Goal: Task Accomplishment & Management: Use online tool/utility

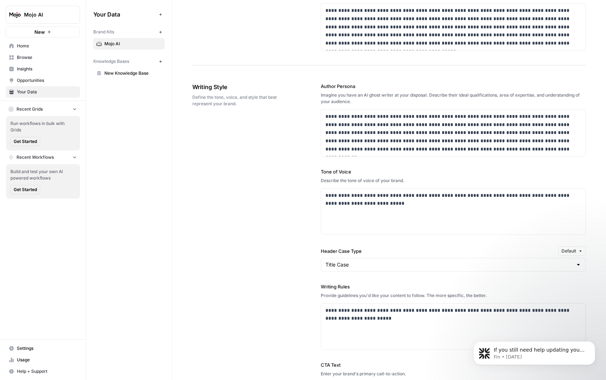
scroll to position [459, 0]
click at [596, 341] on button "Dismiss notification" at bounding box center [592, 342] width 9 height 9
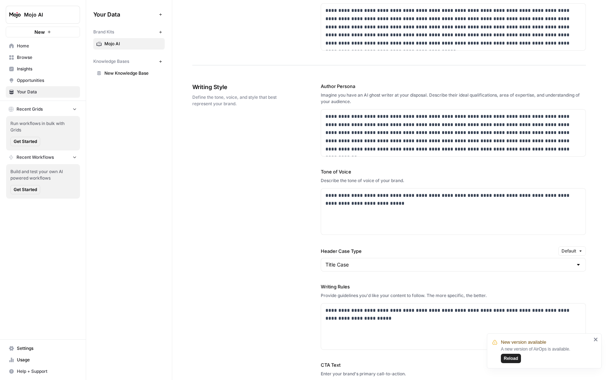
click at [513, 356] on span "Reload" at bounding box center [511, 358] width 14 height 6
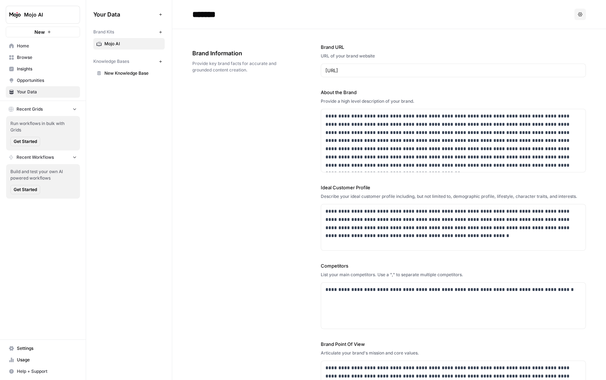
click at [19, 46] on span "Home" at bounding box center [47, 46] width 60 height 6
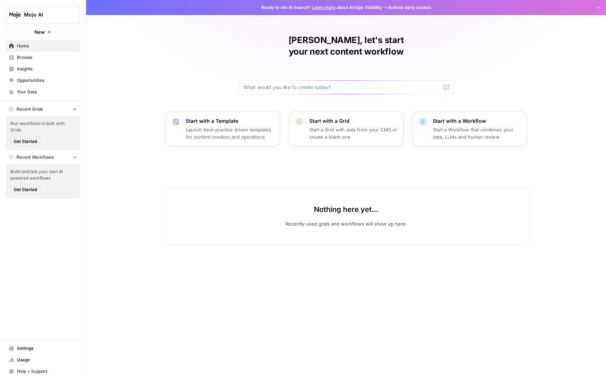
click at [201, 117] on p "Start with a Template" at bounding box center [230, 120] width 88 height 7
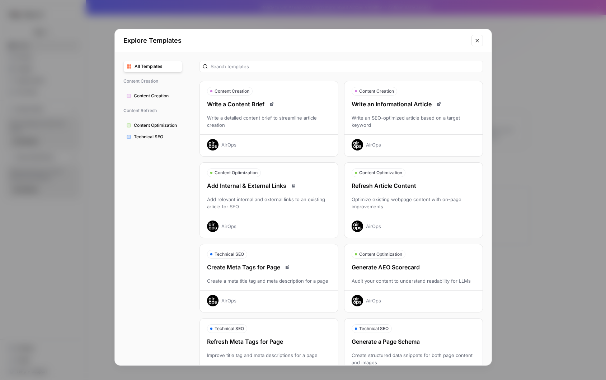
click at [139, 94] on span "Content Creation" at bounding box center [156, 96] width 45 height 6
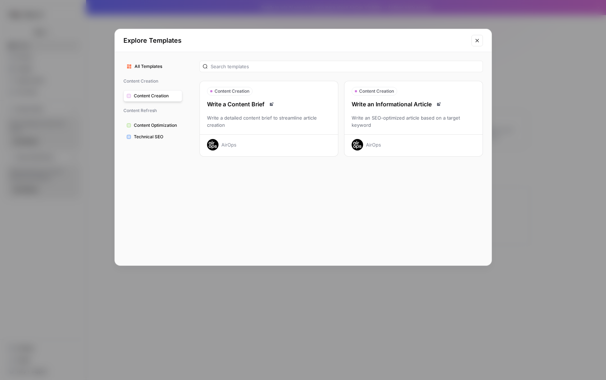
click at [152, 137] on span "Technical SEO" at bounding box center [156, 136] width 45 height 6
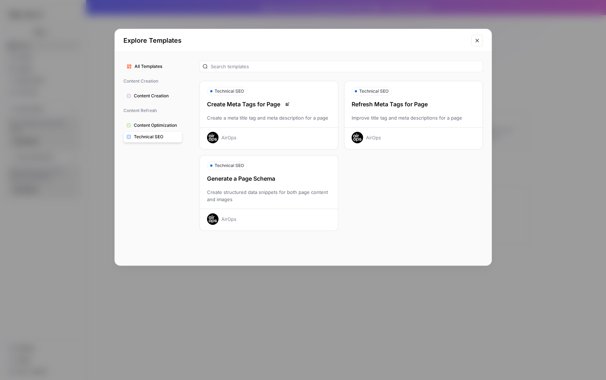
click at [158, 122] on button "Content Optimization" at bounding box center [152, 124] width 59 height 11
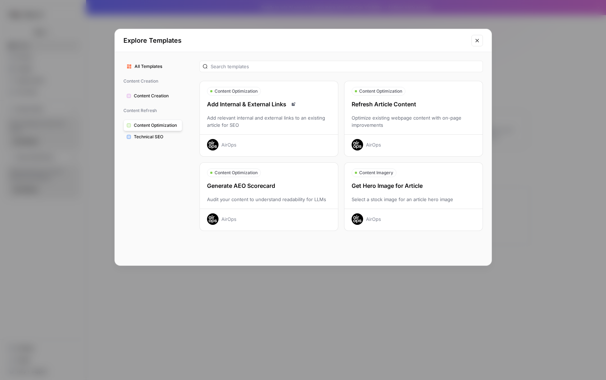
click at [477, 43] on button "Close modal" at bounding box center [476, 40] width 11 height 11
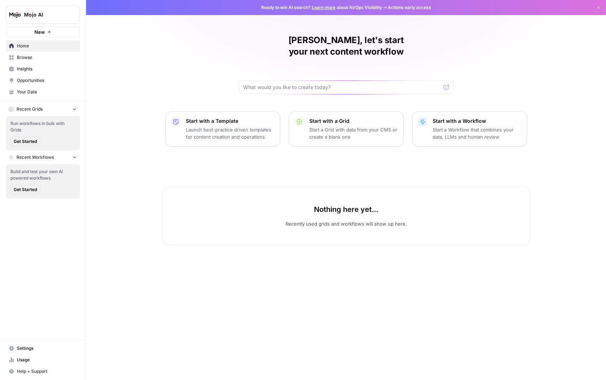
click at [502, 117] on p "Start with a Workflow" at bounding box center [477, 120] width 88 height 7
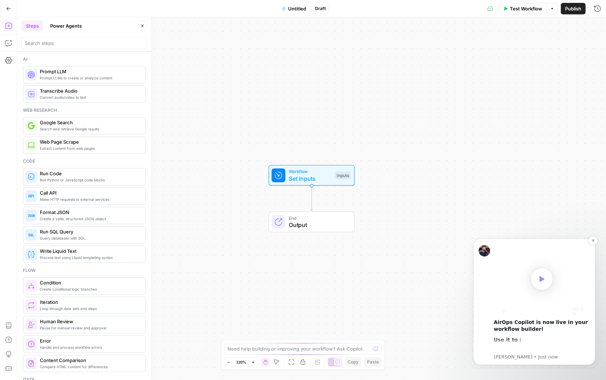
click at [541, 281] on icon "Play" at bounding box center [542, 279] width 5 height 6
click at [547, 277] on video "Play video" at bounding box center [542, 279] width 96 height 72
click at [503, 310] on icon "Play" at bounding box center [504, 310] width 4 height 5
click at [555, 278] on video "Play video" at bounding box center [542, 279] width 96 height 72
click at [541, 278] on video "Play video" at bounding box center [542, 279] width 96 height 72
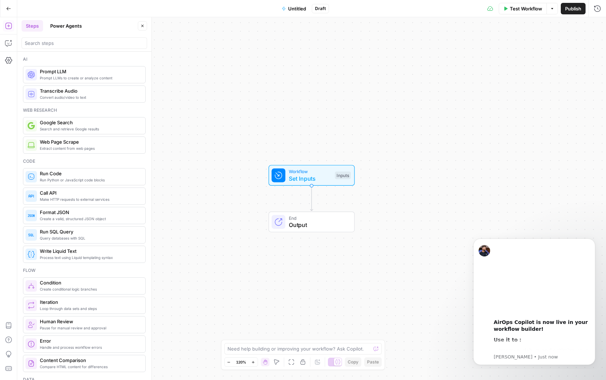
click at [592, 239] on icon "Dismiss notification" at bounding box center [593, 240] width 3 height 3
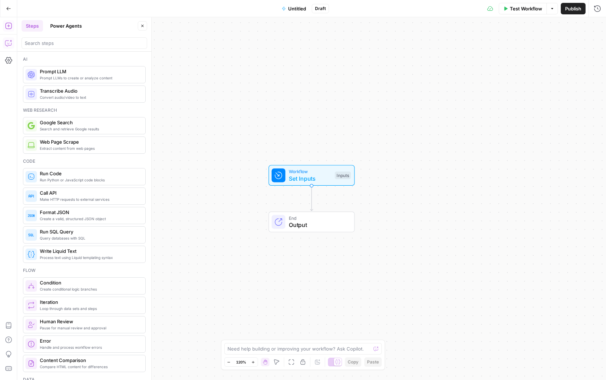
click at [8, 41] on icon "button" at bounding box center [8, 42] width 7 height 7
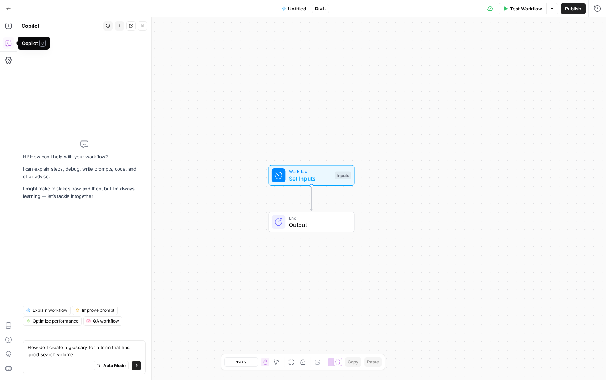
type textarea "How do I create a glossary for a term that has good search volume?"
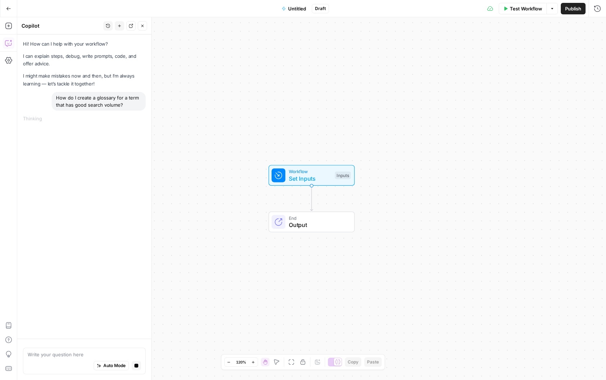
click at [114, 103] on div "How do I create a glossary for a term that has good search volume?" at bounding box center [99, 101] width 94 height 19
click at [80, 355] on textarea at bounding box center [84, 353] width 113 height 7
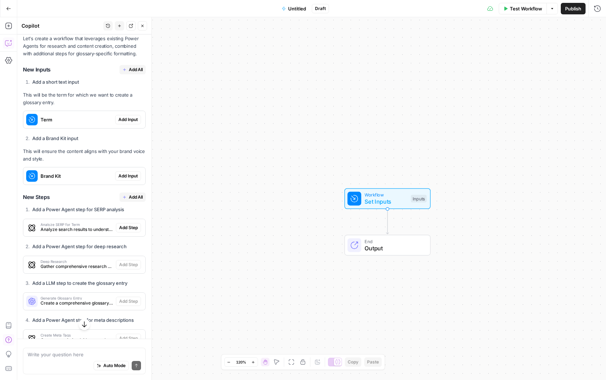
scroll to position [143, 0]
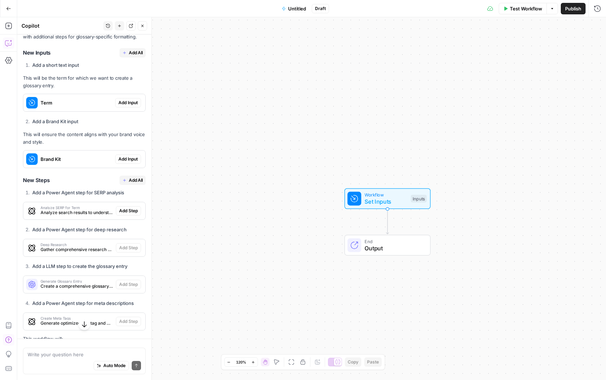
drag, startPoint x: 190, startPoint y: 9, endPoint x: 183, endPoint y: 17, distance: 10.7
click at [190, 9] on div "Go Back Untitled Draft Test Workflow Options Publish Run History" at bounding box center [303, 8] width 606 height 17
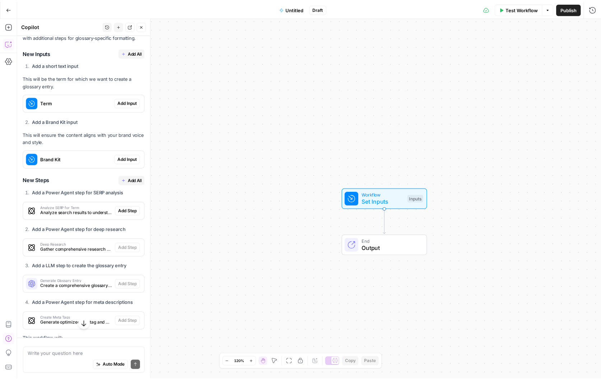
scroll to position [0, 0]
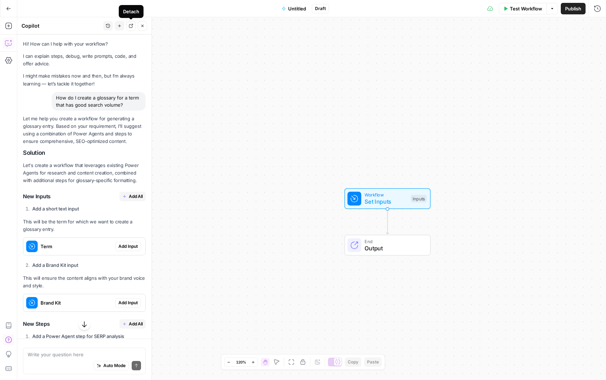
click at [132, 25] on icon "button" at bounding box center [131, 26] width 4 height 4
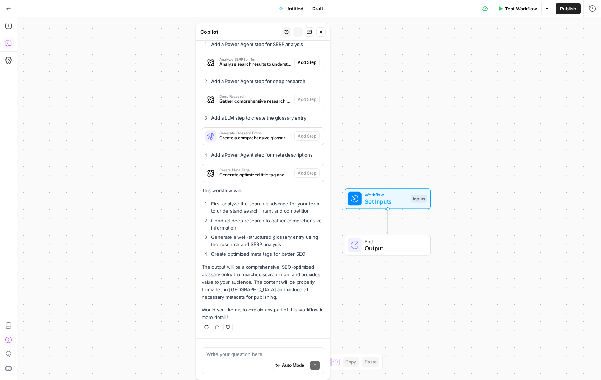
scroll to position [296, 0]
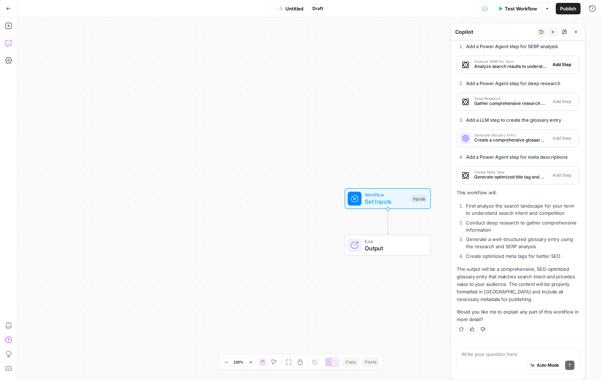
drag, startPoint x: 75, startPoint y: 30, endPoint x: 600, endPoint y: 57, distance: 525.5
click at [600, 57] on body "Mojo AI New Home Browse Insights Opportunities Your Data Recent Grids Run workf…" at bounding box center [300, 190] width 601 height 380
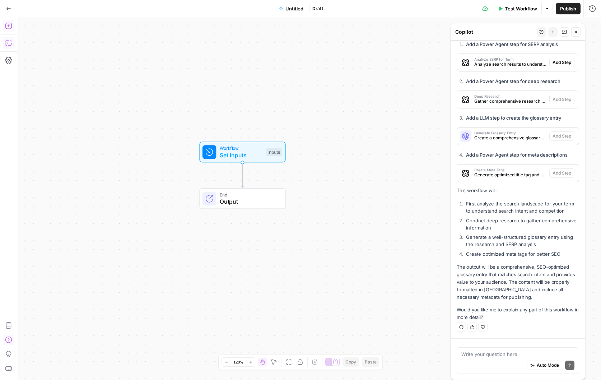
click at [8, 29] on icon "button" at bounding box center [8, 26] width 6 height 6
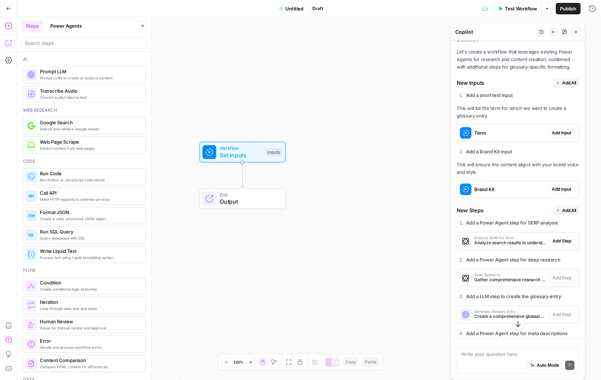
scroll to position [119, 0]
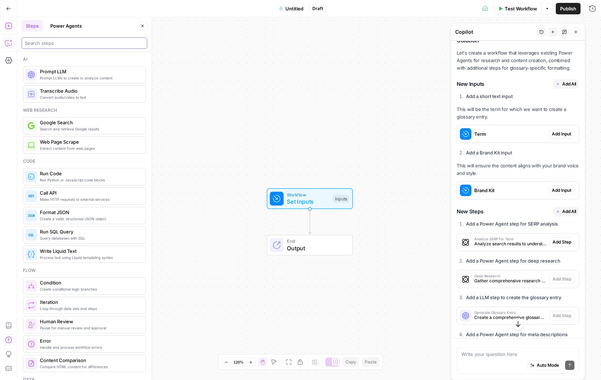
click at [53, 42] on input "search" at bounding box center [84, 42] width 119 height 7
click at [61, 28] on button "Power Agents" at bounding box center [66, 25] width 40 height 11
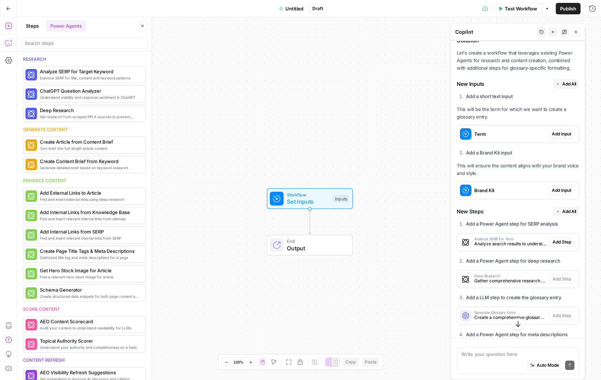
click at [30, 27] on button "Steps" at bounding box center [33, 25] width 22 height 11
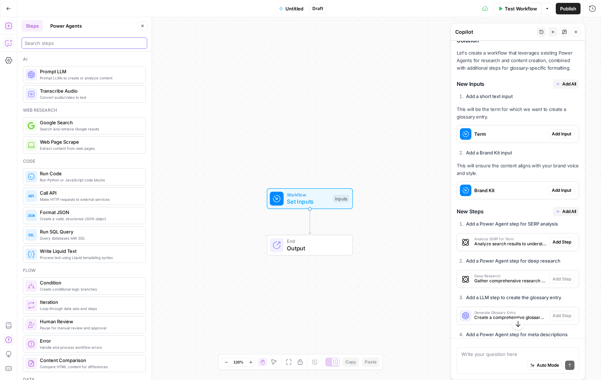
click at [48, 41] on input "search" at bounding box center [84, 42] width 119 height 7
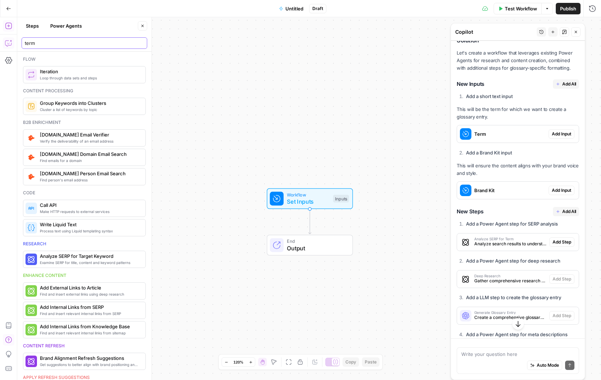
type input "term"
click at [57, 30] on button "Power Agents" at bounding box center [66, 25] width 40 height 11
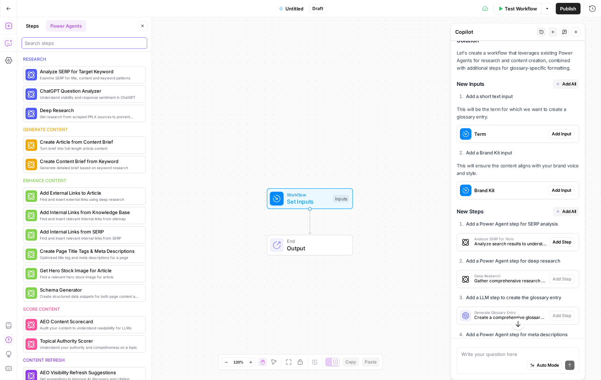
click at [49, 46] on input "search" at bounding box center [84, 42] width 119 height 7
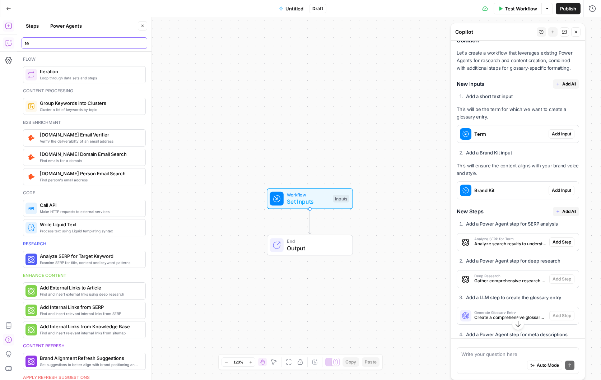
type input "t"
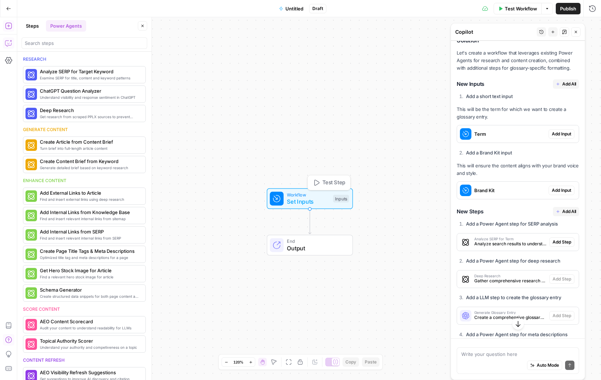
click at [342, 199] on div "Inputs" at bounding box center [341, 198] width 16 height 8
click at [564, 133] on span "Add Input" at bounding box center [560, 134] width 19 height 6
click at [474, 135] on span "Term" at bounding box center [509, 133] width 71 height 7
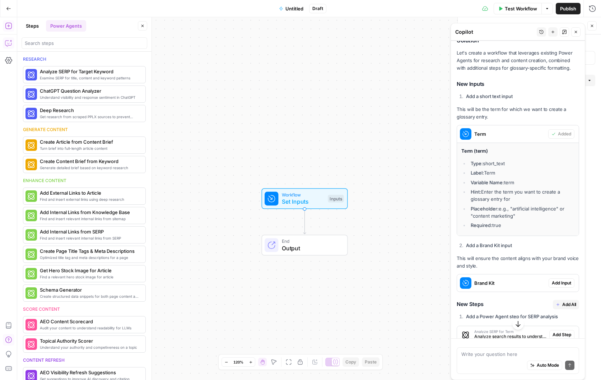
click at [306, 195] on span "Workflow" at bounding box center [303, 194] width 43 height 7
click at [289, 202] on span "Set Inputs" at bounding box center [303, 201] width 43 height 9
click at [31, 26] on button "Steps" at bounding box center [33, 25] width 22 height 11
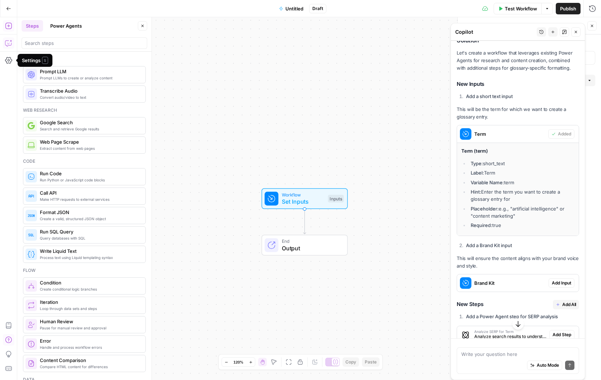
click at [282, 199] on span "Set Inputs" at bounding box center [303, 201] width 43 height 9
click at [318, 201] on span "Set Inputs" at bounding box center [303, 201] width 43 height 9
drag, startPoint x: 325, startPoint y: 201, endPoint x: 299, endPoint y: 197, distance: 26.0
click at [299, 197] on span "Set Inputs" at bounding box center [303, 201] width 43 height 9
click at [547, 7] on icon "button" at bounding box center [547, 8] width 4 height 4
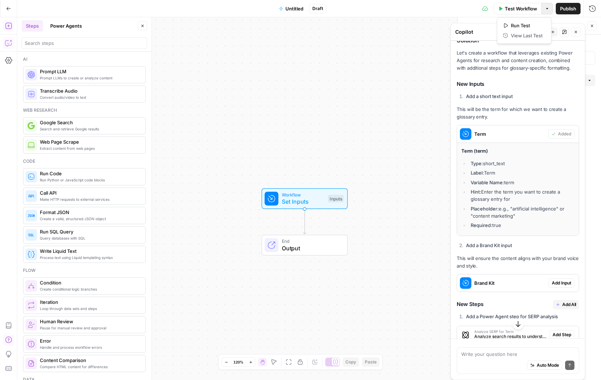
click at [547, 7] on icon "button" at bounding box center [547, 8] width 4 height 4
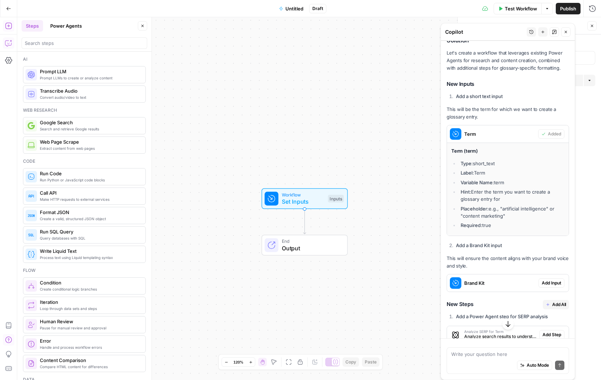
scroll to position [0, 0]
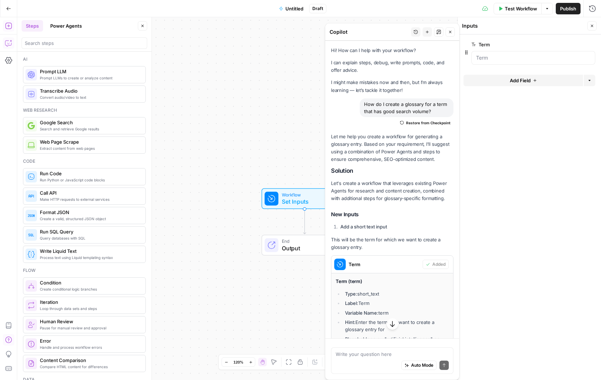
drag, startPoint x: 513, startPoint y: 33, endPoint x: 387, endPoint y: 42, distance: 125.9
click at [387, 42] on div "Copilot History New chat Affix Close Hi! How can I help with your workflow? I c…" at bounding box center [392, 201] width 135 height 357
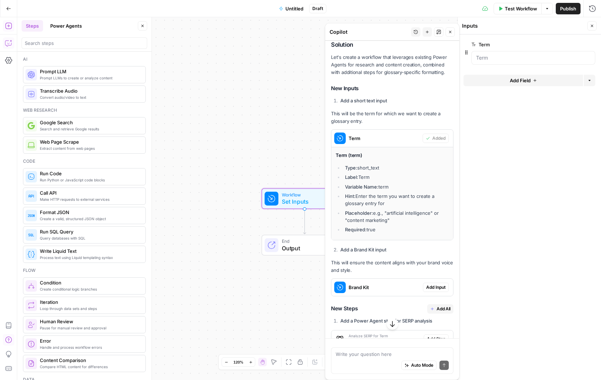
scroll to position [143, 0]
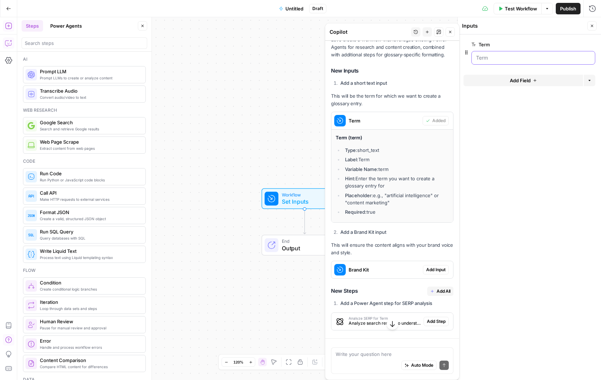
click at [496, 58] on input "Term" at bounding box center [533, 57] width 114 height 7
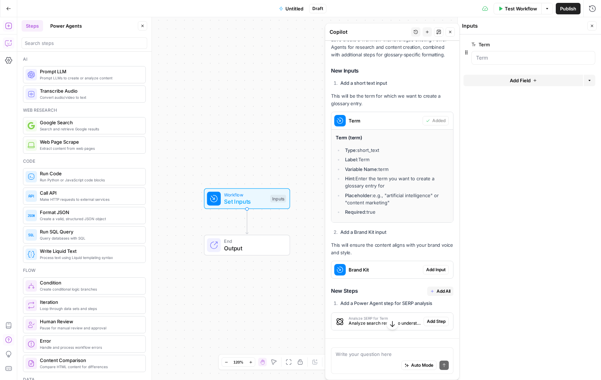
click at [530, 79] on button "Add Field" at bounding box center [522, 80] width 119 height 11
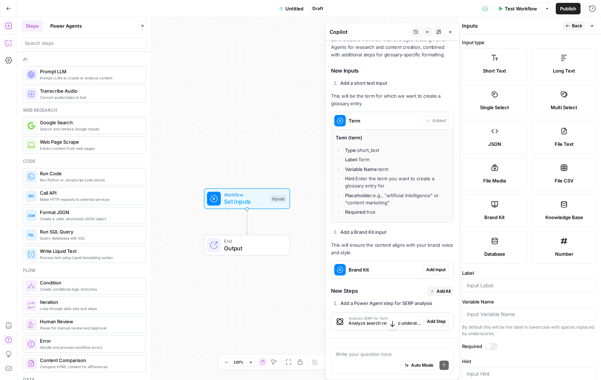
click at [501, 61] on label "Short Text" at bounding box center [494, 64] width 65 height 32
click at [505, 207] on label "Brand Kit" at bounding box center [494, 210] width 65 height 32
click at [481, 66] on label "Short Text" at bounding box center [494, 64] width 65 height 32
click at [497, 288] on input "Label" at bounding box center [528, 285] width 125 height 7
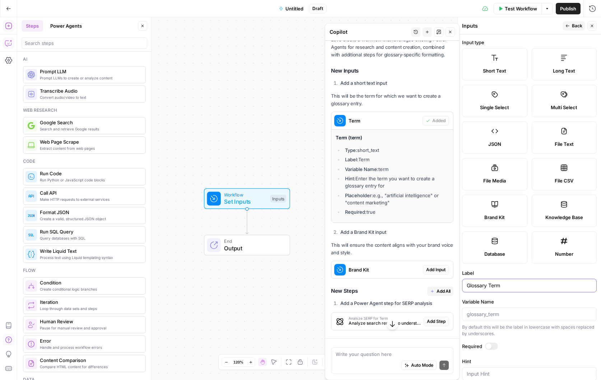
type input "Glossary Term"
drag, startPoint x: 510, startPoint y: 285, endPoint x: 456, endPoint y: 283, distance: 54.9
click at [456, 283] on body "Mojo AI New Home Browse Insights Opportunities Your Data Recent Grids Run workf…" at bounding box center [300, 190] width 601 height 380
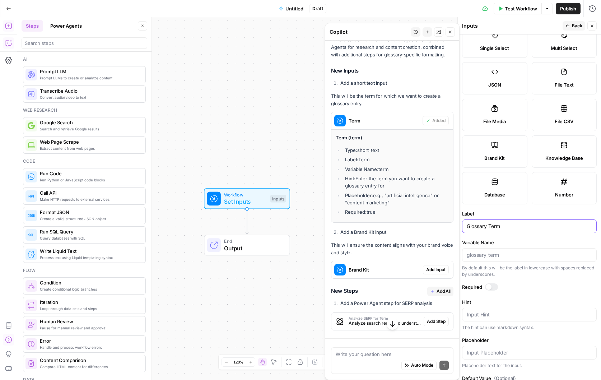
scroll to position [91, 0]
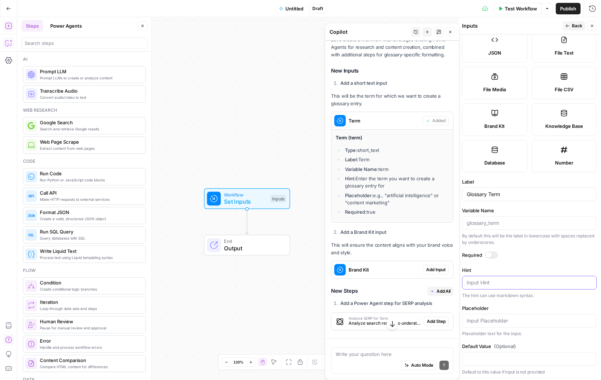
click at [499, 283] on textarea "Hint" at bounding box center [528, 282] width 125 height 7
type textarea "Aerial Lift"
click at [511, 321] on input "Placeholder" at bounding box center [528, 320] width 125 height 7
type input "A"
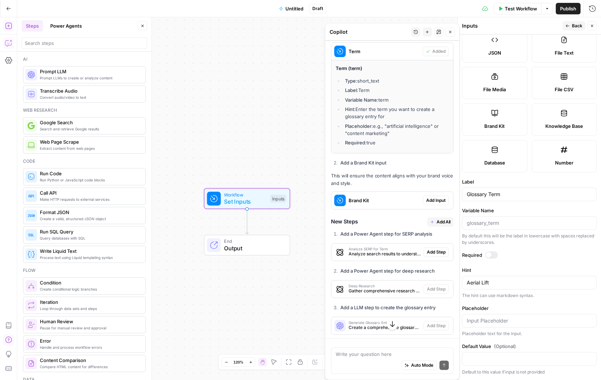
scroll to position [215, 0]
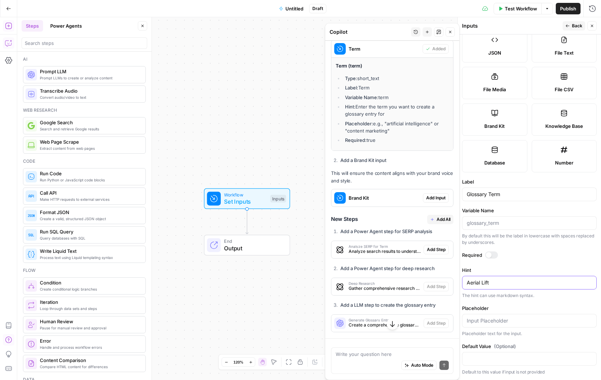
drag, startPoint x: 495, startPoint y: 281, endPoint x: 464, endPoint y: 279, distance: 30.9
click at [464, 279] on div "Aerial Lift Aerial Lift" at bounding box center [529, 283] width 135 height 14
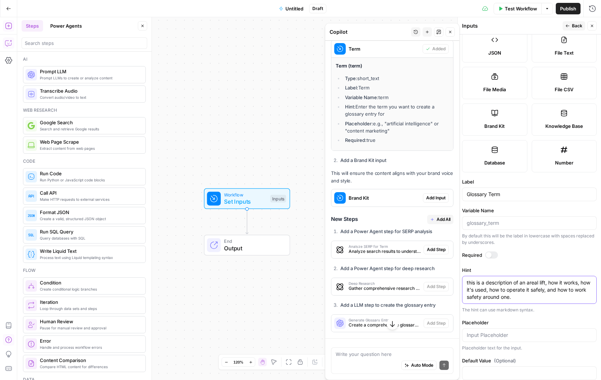
type textarea "this is a description of an areal lift, how it works, how it's used, how to ope…"
click at [512, 335] on input "Placeholder" at bounding box center [528, 334] width 125 height 7
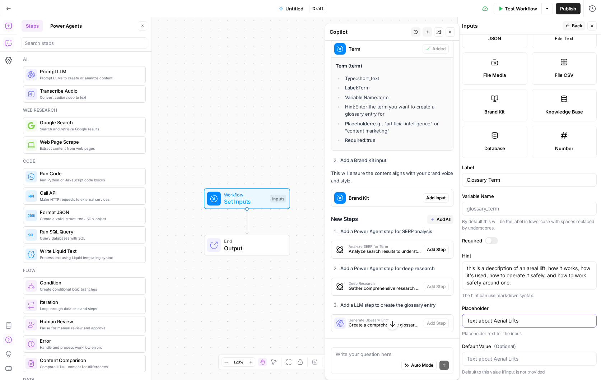
scroll to position [4, 0]
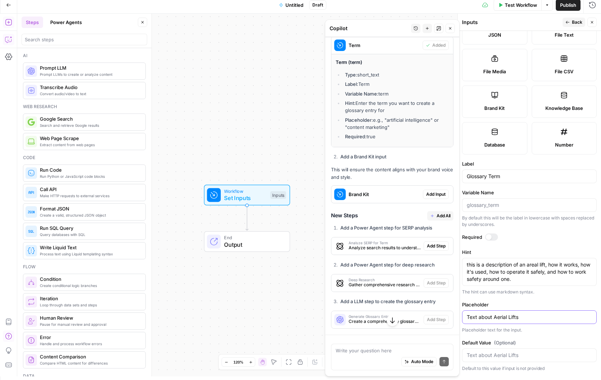
type input "Text about Aerial Lifts"
click at [490, 236] on div at bounding box center [488, 237] width 6 height 6
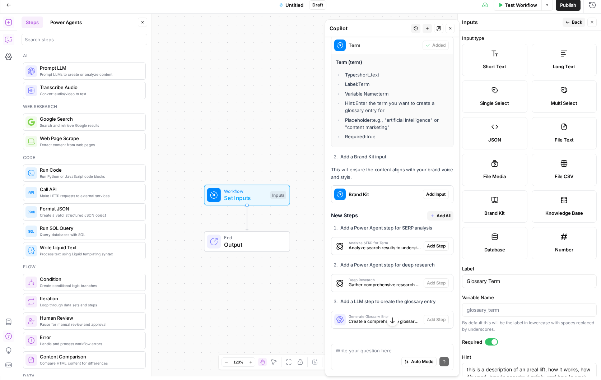
scroll to position [0, 0]
click at [409, 196] on span "Brand Kit" at bounding box center [383, 193] width 71 height 7
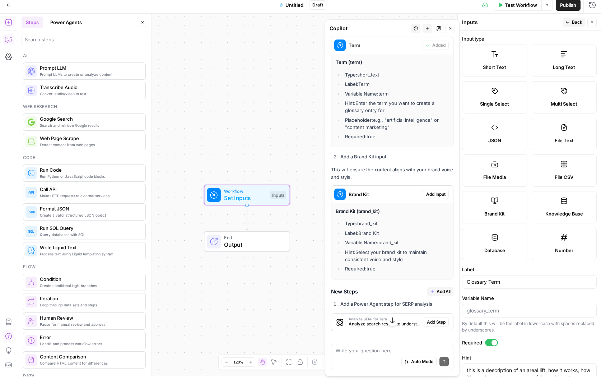
click at [419, 79] on ul "Type: short_text Label: Term Variable Name: term Hint: Enter the term you want …" at bounding box center [391, 105] width 113 height 69
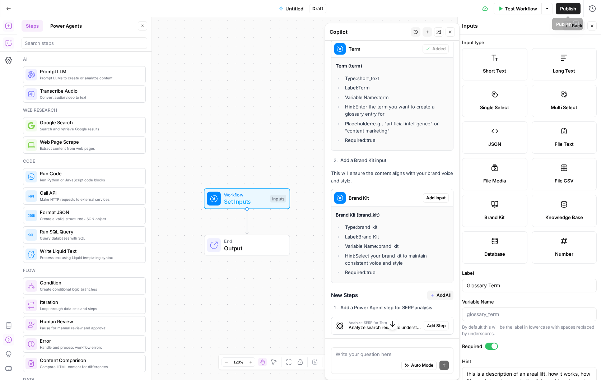
click at [555, 11] on button "Publish" at bounding box center [567, 8] width 25 height 11
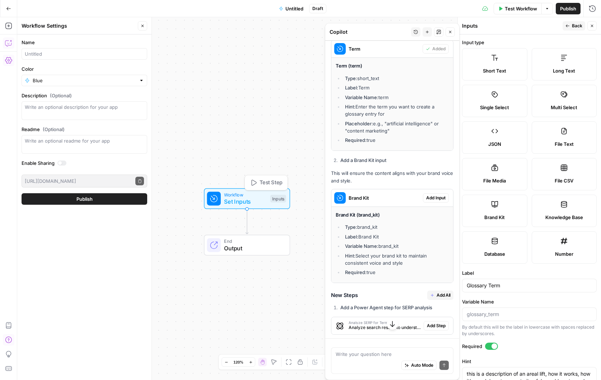
click at [249, 200] on span "Set Inputs" at bounding box center [245, 201] width 43 height 9
click at [423, 228] on li "Type: brand_kit" at bounding box center [395, 226] width 105 height 7
click at [589, 27] on button "Close" at bounding box center [591, 25] width 9 height 9
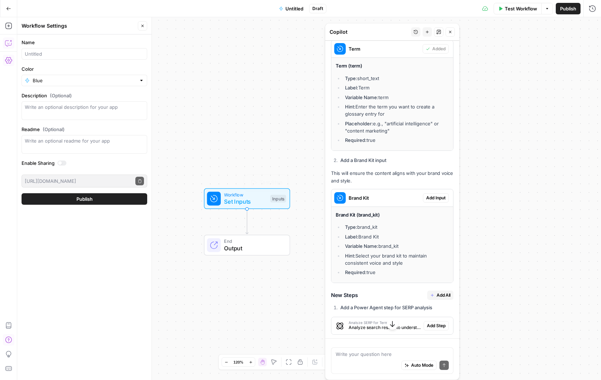
click at [257, 202] on span "Set Inputs" at bounding box center [245, 201] width 43 height 9
click at [592, 44] on icon "button" at bounding box center [591, 45] width 4 height 4
click at [528, 42] on label "Glossary Term" at bounding box center [512, 44] width 83 height 7
click at [528, 54] on Term "Glossary Term" at bounding box center [533, 57] width 114 height 7
click at [579, 46] on icon "button" at bounding box center [580, 45] width 4 height 4
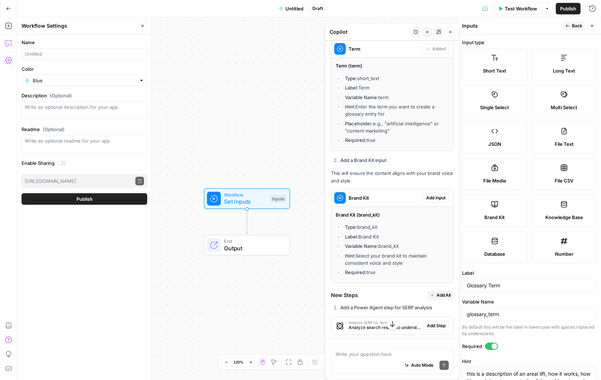
click at [571, 26] on button "Back" at bounding box center [573, 25] width 23 height 9
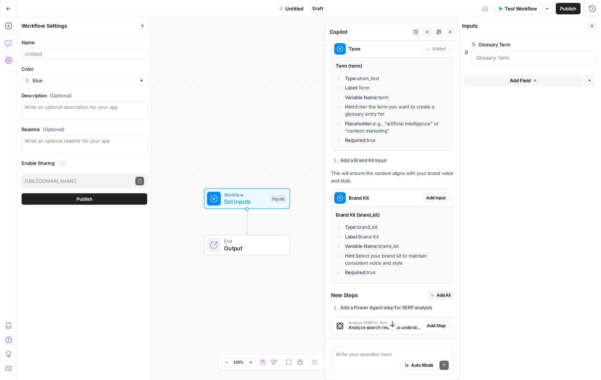
click at [533, 79] on icon "button" at bounding box center [534, 80] width 4 height 4
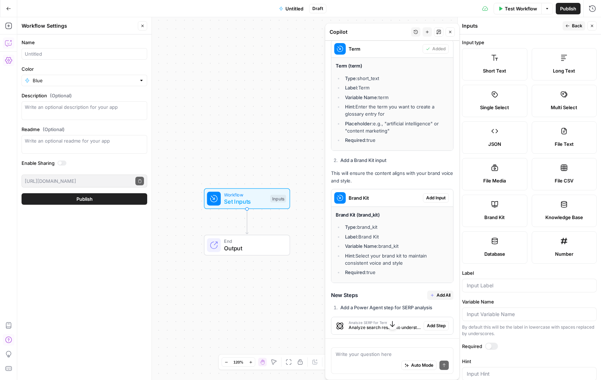
click at [496, 209] on label "Brand Kit" at bounding box center [494, 210] width 65 height 32
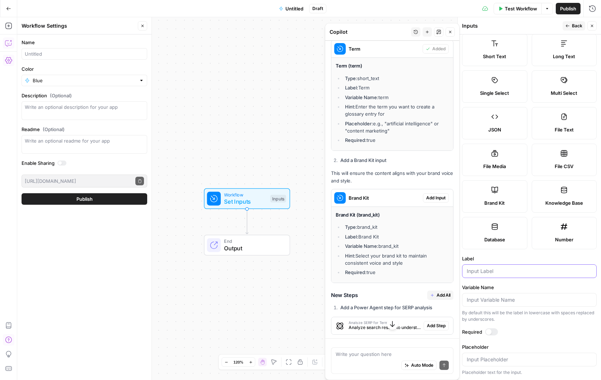
click at [515, 269] on input "Label" at bounding box center [528, 270] width 125 height 7
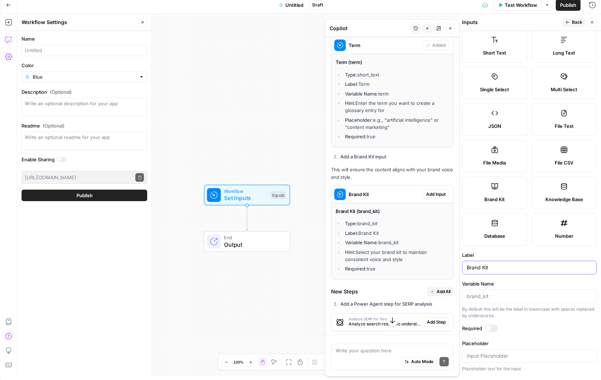
type input "Brand Kit"
click at [489, 328] on div at bounding box center [488, 328] width 6 height 6
click at [524, 356] on input "Placeholder" at bounding box center [528, 355] width 125 height 7
type input "brand kit stuff"
click at [569, 9] on button "Publish" at bounding box center [567, 4] width 25 height 11
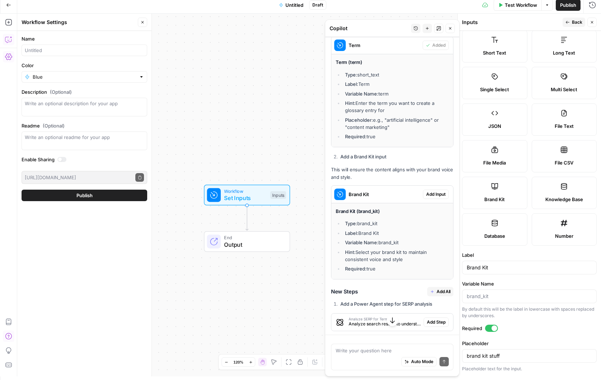
click at [574, 20] on span "P" at bounding box center [576, 20] width 6 height 7
click at [524, 21] on div "Inputs" at bounding box center [511, 22] width 98 height 7
click at [573, 21] on span "Back" at bounding box center [576, 22] width 10 height 6
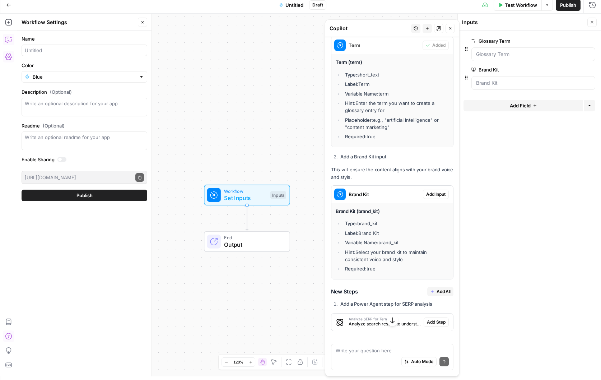
click at [576, 66] on button "edit field" at bounding box center [571, 69] width 28 height 9
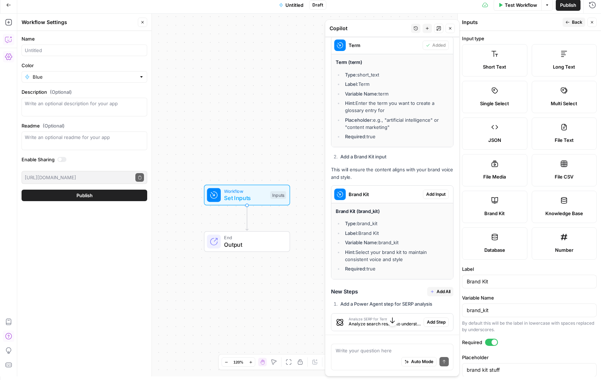
scroll to position [0, 0]
click at [573, 20] on span "Back" at bounding box center [576, 22] width 10 height 6
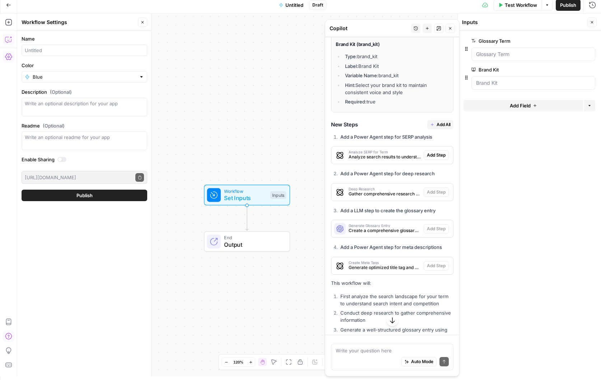
scroll to position [395, 0]
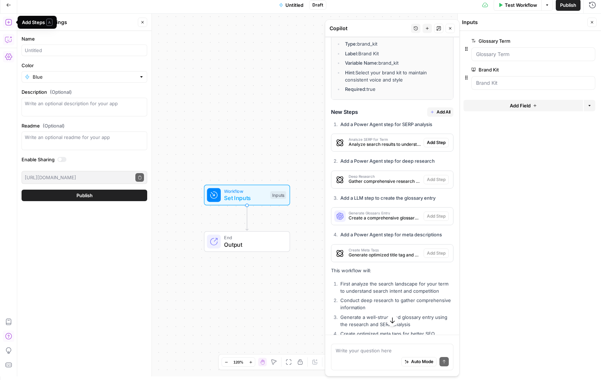
click at [7, 22] on icon "button" at bounding box center [8, 22] width 6 height 6
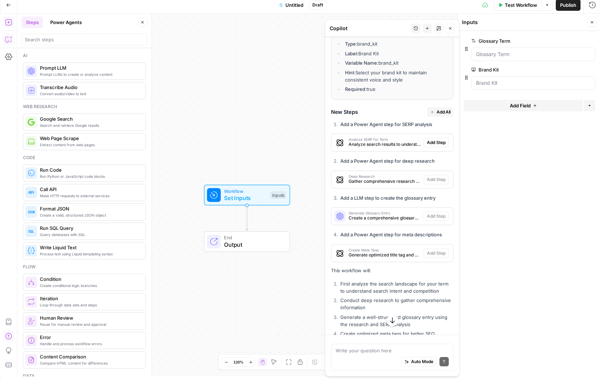
click at [58, 25] on button "Power Agents" at bounding box center [66, 22] width 40 height 11
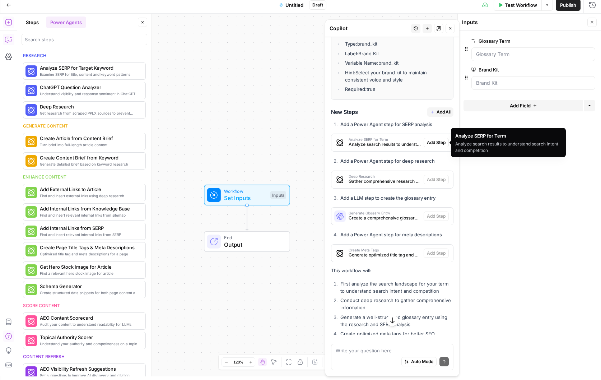
click at [386, 141] on span "Analyze SERP for Term" at bounding box center [384, 139] width 72 height 4
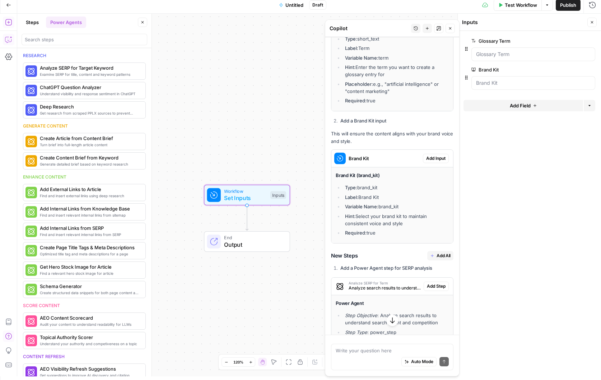
click at [426, 155] on span "Add Input" at bounding box center [435, 158] width 19 height 6
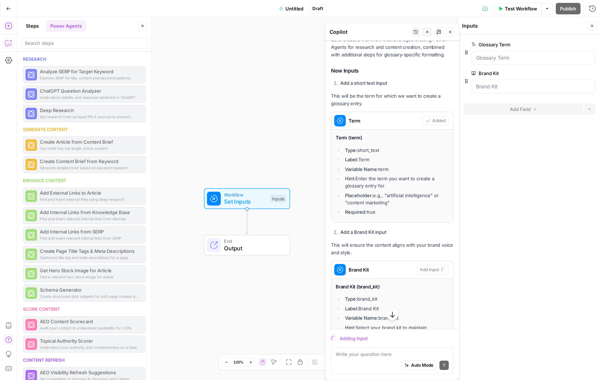
click at [550, 184] on form "Glossary Term edit field Delete group Brand Kit edit field Delete group Add Fie…" at bounding box center [528, 206] width 143 height 345
click at [484, 209] on form "Glossary Term edit field Delete group Brand Kit edit field Delete group Add Fie…" at bounding box center [528, 206] width 143 height 345
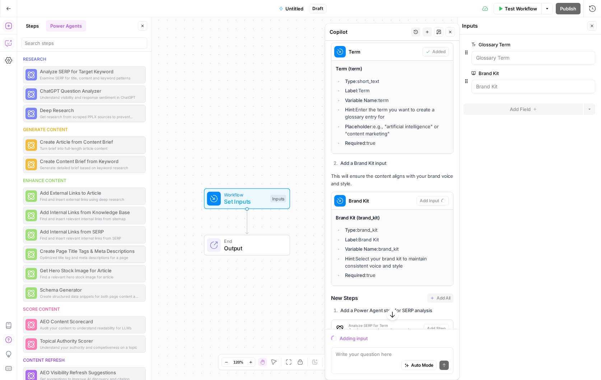
scroll to position [311, 0]
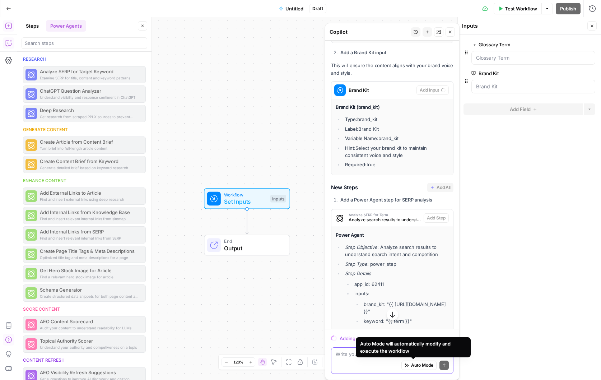
click at [415, 366] on span "Auto Mode" at bounding box center [422, 365] width 22 height 6
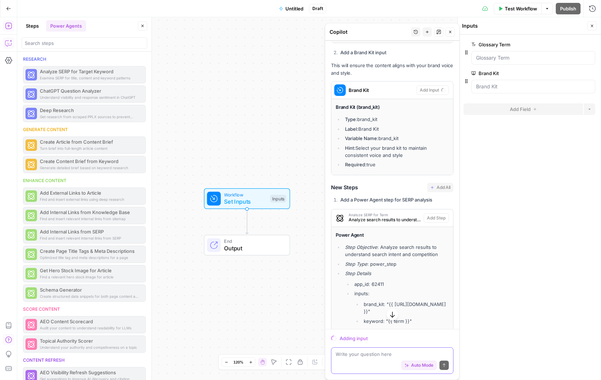
click at [422, 367] on span "Auto Mode" at bounding box center [422, 365] width 22 height 6
click at [387, 251] on li "Step Objective : Analyze search results to understand search intent and competi…" at bounding box center [395, 250] width 105 height 14
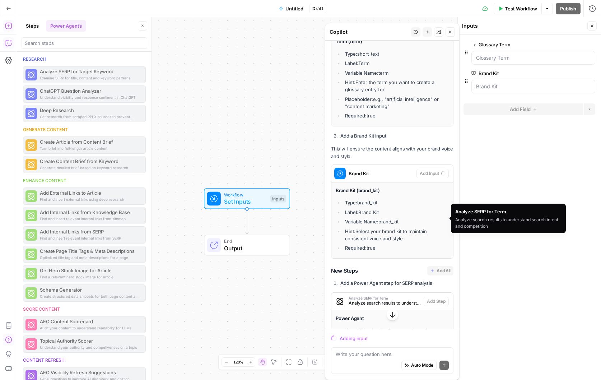
scroll to position [132, 0]
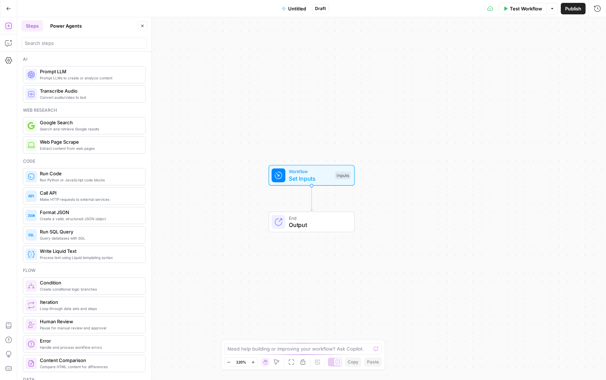
click at [311, 176] on span "Set Inputs" at bounding box center [310, 178] width 43 height 9
click at [576, 73] on span "edit field" at bounding box center [573, 73] width 16 height 6
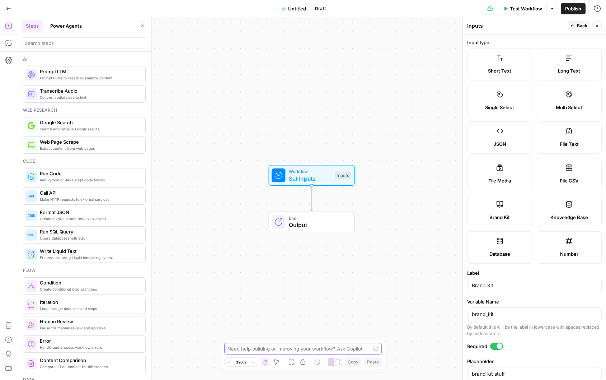
click at [305, 346] on textarea at bounding box center [298, 348] width 143 height 7
click at [7, 42] on icon "button" at bounding box center [8, 42] width 7 height 7
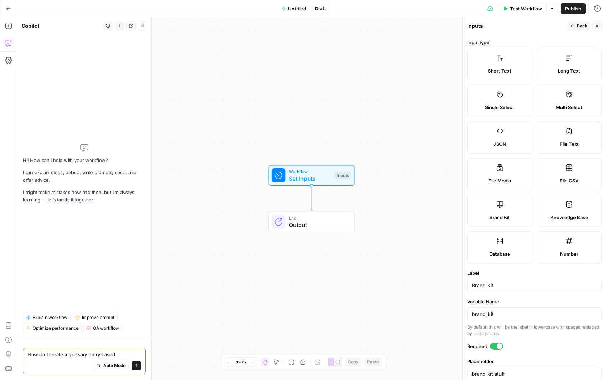
click at [105, 353] on textarea "How do I create a glossary entry based" at bounding box center [84, 353] width 113 height 7
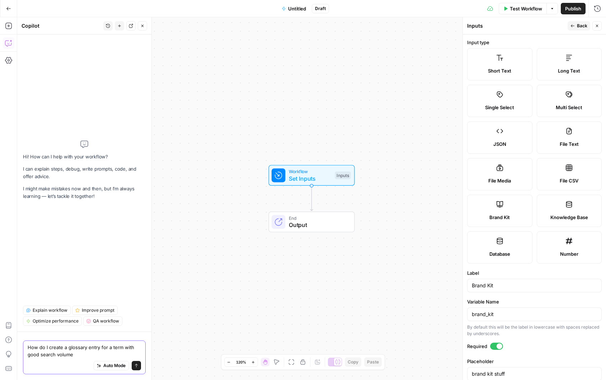
type textarea "How do I create a glossary entry for a term with good search volume?"
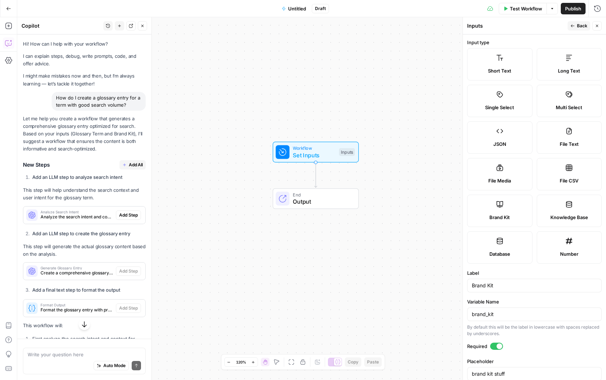
click at [584, 23] on span "Back" at bounding box center [582, 26] width 10 height 6
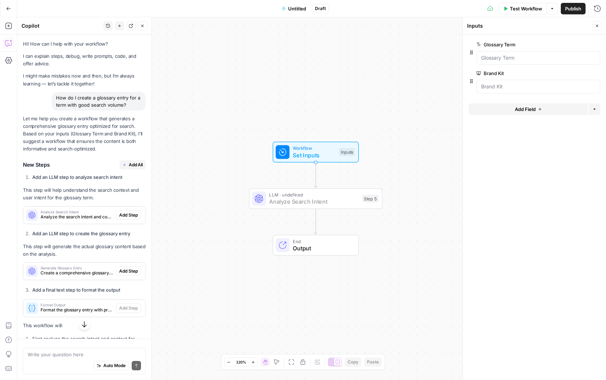
click at [124, 213] on span "Add Step" at bounding box center [128, 215] width 19 height 6
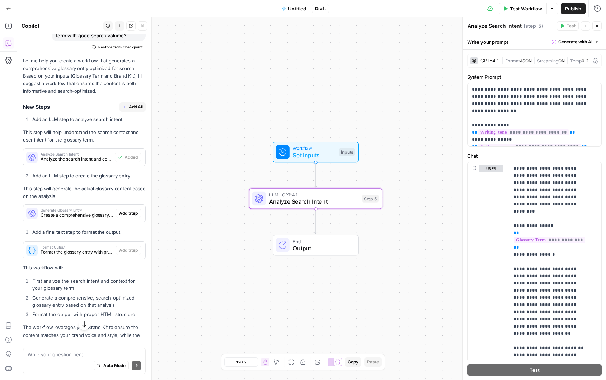
scroll to position [72, 0]
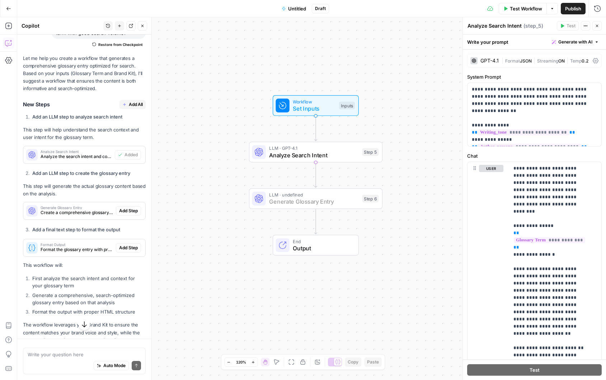
click at [125, 209] on span "Add Step" at bounding box center [128, 210] width 19 height 6
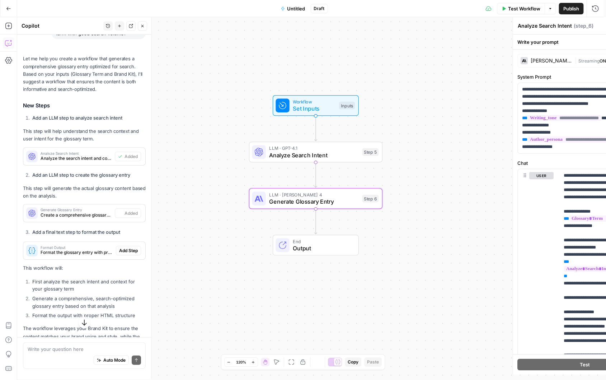
type textarea "Generate Glossary Entry"
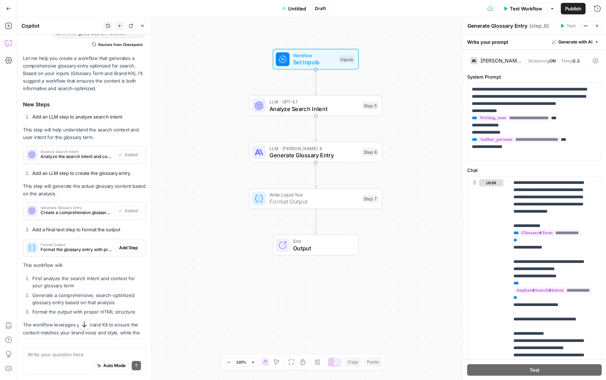
click at [131, 247] on span "Add Step" at bounding box center [128, 247] width 19 height 6
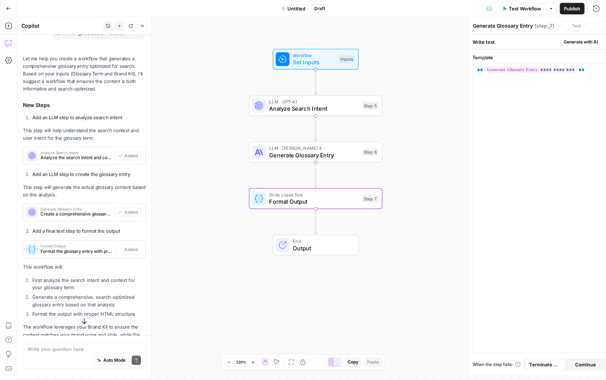
type textarea "Format Output"
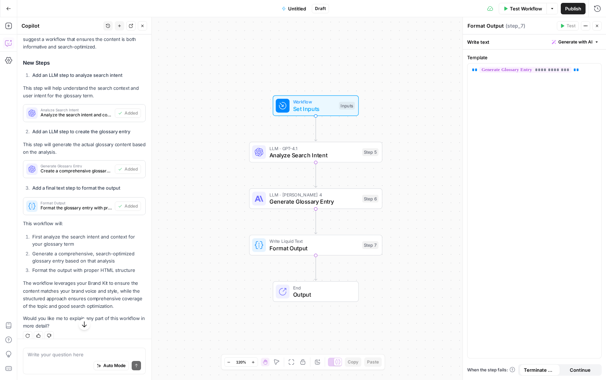
scroll to position [122, 0]
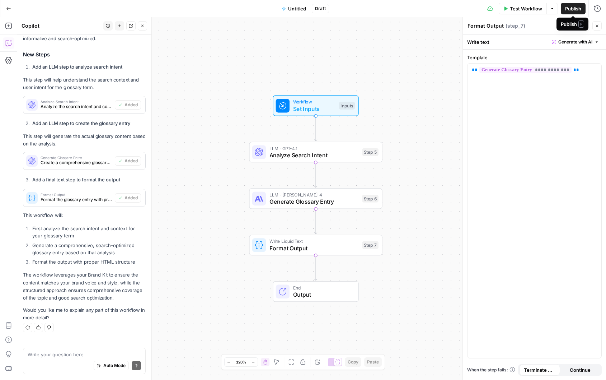
click at [572, 9] on span "Publish" at bounding box center [573, 8] width 16 height 7
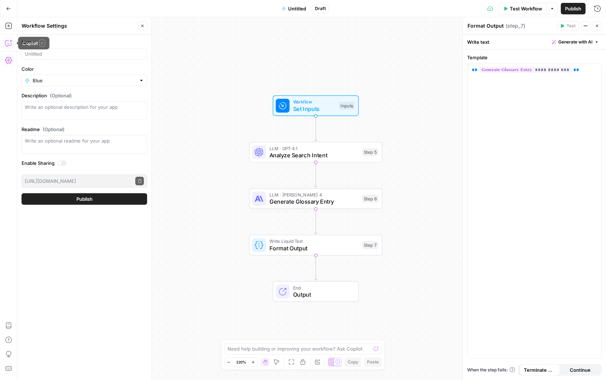
click at [8, 42] on icon "button" at bounding box center [8, 42] width 7 height 7
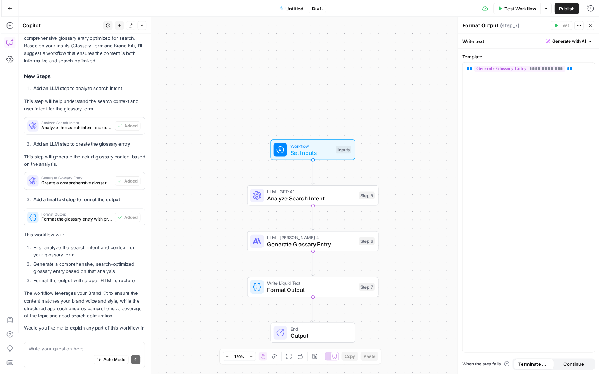
scroll to position [122, 0]
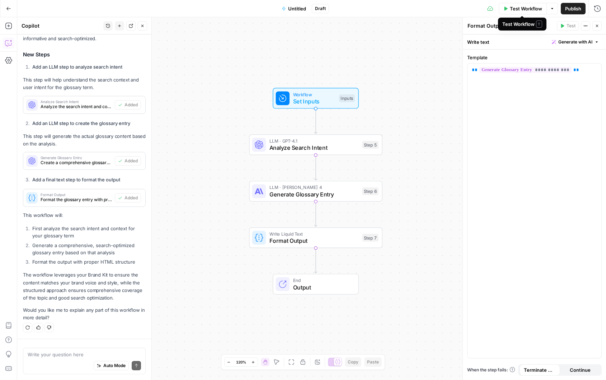
click at [515, 8] on span "Test Workflow" at bounding box center [526, 8] width 32 height 7
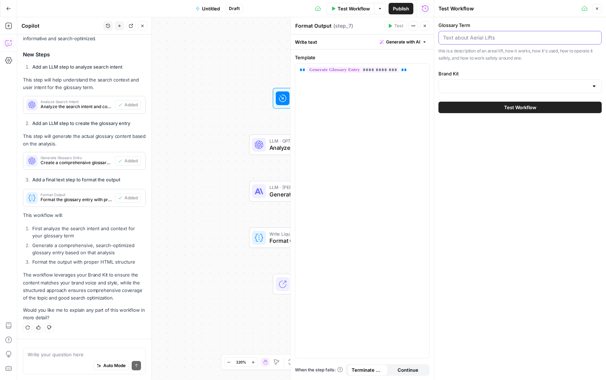
click at [498, 39] on input "Glossary Term" at bounding box center [520, 37] width 154 height 7
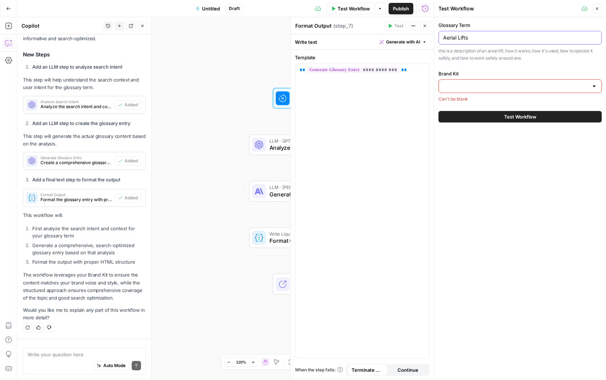
type input "Aerial Lifts"
click at [594, 88] on div at bounding box center [594, 86] width 6 height 7
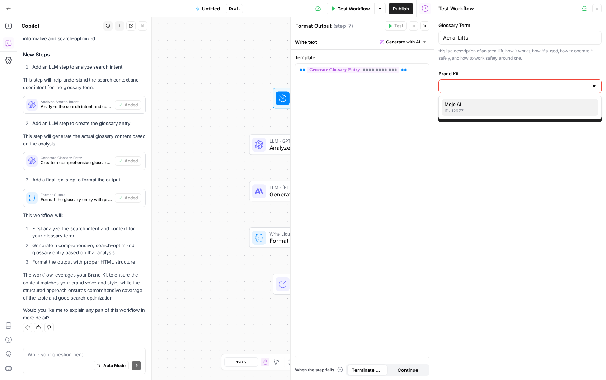
click at [459, 105] on span "Mojo AI" at bounding box center [518, 103] width 148 height 7
type input "Mojo AI"
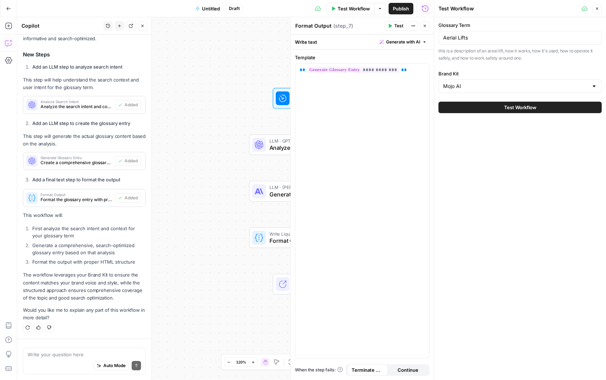
click at [521, 108] on span "Test Workflow" at bounding box center [520, 107] width 32 height 7
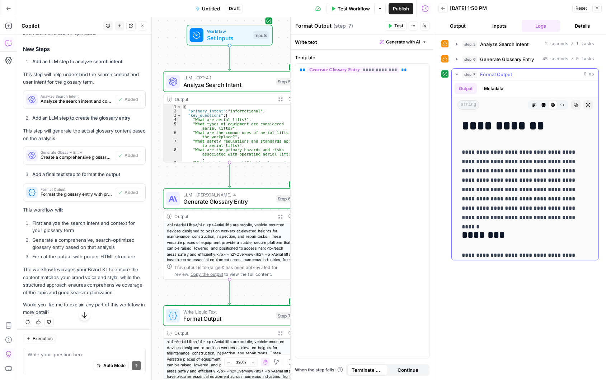
drag, startPoint x: 545, startPoint y: 246, endPoint x: 461, endPoint y: 125, distance: 147.6
click at [574, 104] on icon "button" at bounding box center [576, 105] width 4 height 4
click at [499, 89] on button "Metadata" at bounding box center [494, 88] width 28 height 11
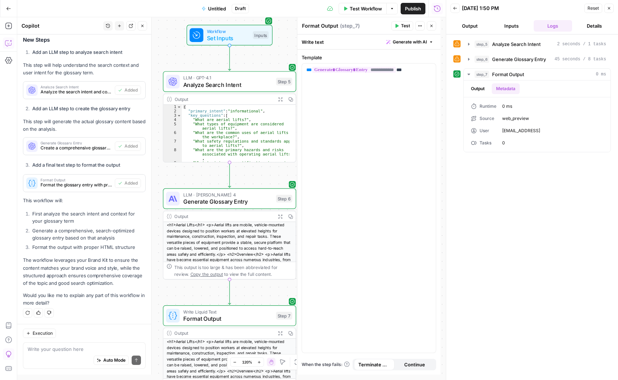
scroll to position [131, 0]
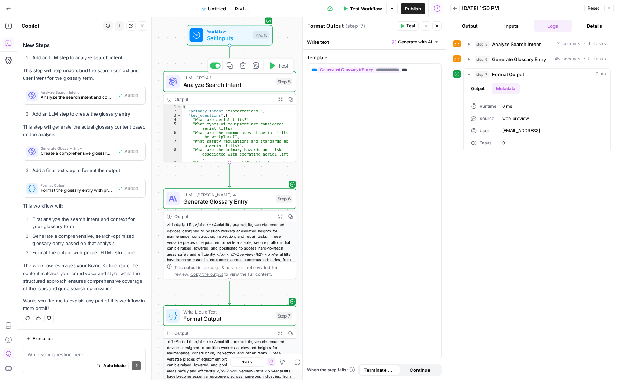
click at [249, 79] on span "LLM · GPT-4.1" at bounding box center [227, 77] width 89 height 7
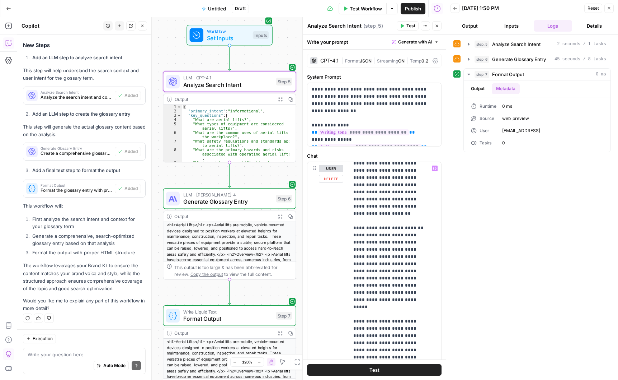
scroll to position [108, 0]
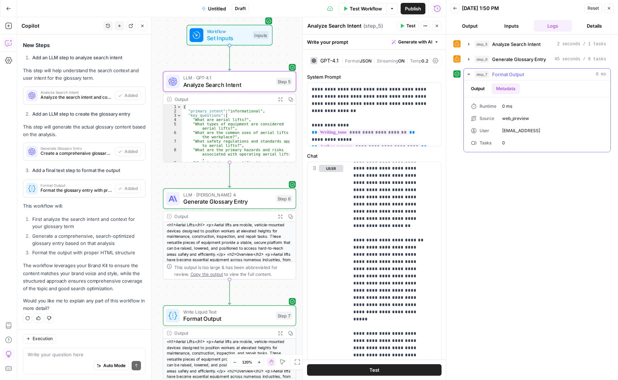
click at [507, 86] on button "Metadata" at bounding box center [506, 88] width 28 height 11
click at [481, 88] on button "Output" at bounding box center [478, 88] width 22 height 11
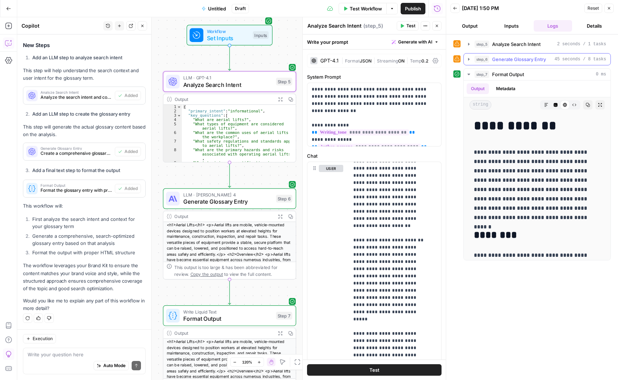
click at [553, 58] on div "step_6 Generate Glossary Entry 45 seconds / 8 tasks" at bounding box center [541, 59] width 132 height 7
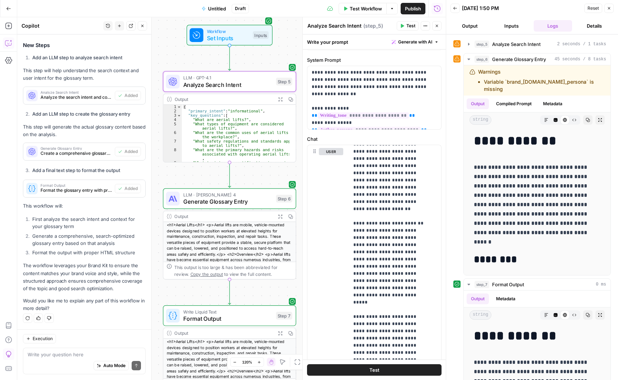
scroll to position [12, 0]
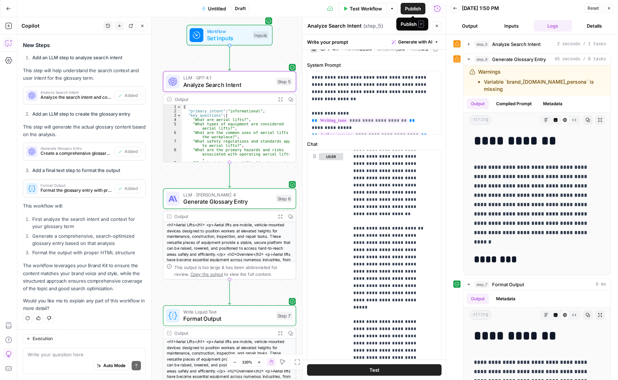
click at [411, 10] on span "Publish" at bounding box center [413, 8] width 16 height 7
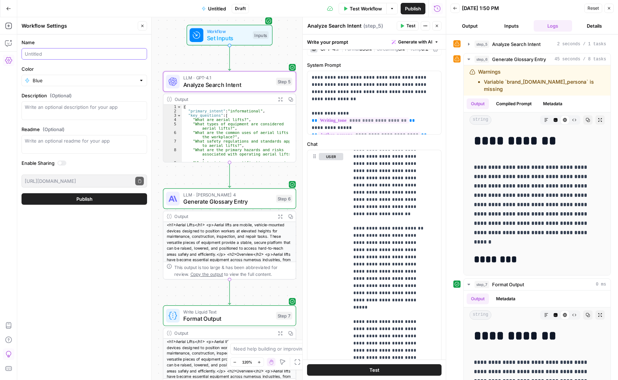
click at [60, 55] on input "Name" at bounding box center [84, 53] width 119 height 7
type input "Test workflow for glossary entry"
click at [49, 107] on textarea "Description (Optional)" at bounding box center [84, 110] width 119 height 14
click at [88, 198] on span "Publish" at bounding box center [84, 198] width 16 height 7
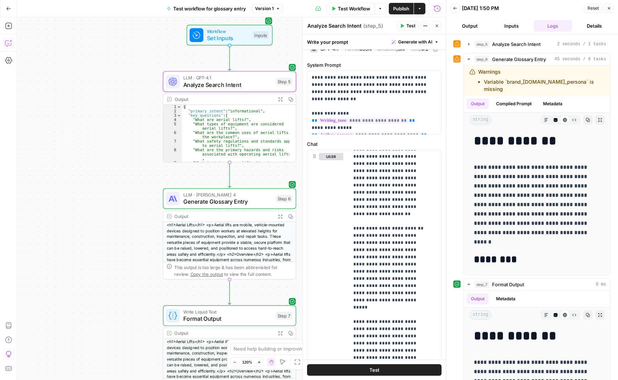
click at [7, 40] on icon "button" at bounding box center [8, 42] width 7 height 7
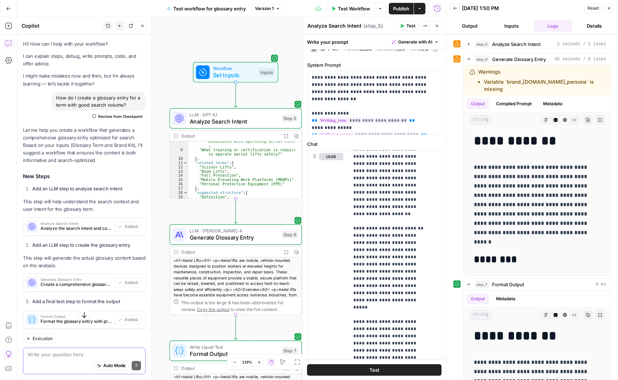
scroll to position [46, 0]
click at [134, 7] on div "Go Back Test workflow for glossary entry Version 1 Test Workflow Options Publis…" at bounding box center [223, 8] width 446 height 17
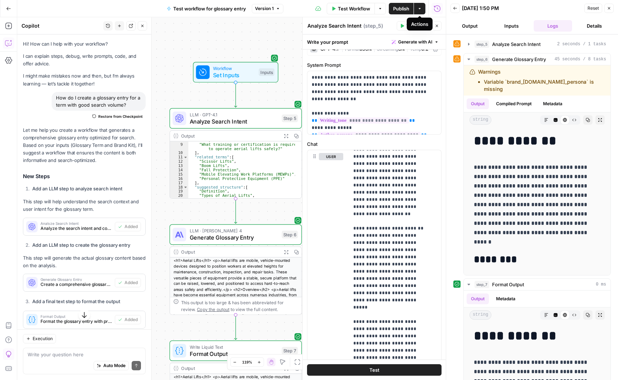
click at [421, 8] on icon "button" at bounding box center [420, 8] width 4 height 4
click at [606, 116] on div "**********" at bounding box center [532, 206] width 172 height 345
click at [522, 98] on button "Compiled Prompt" at bounding box center [514, 103] width 44 height 11
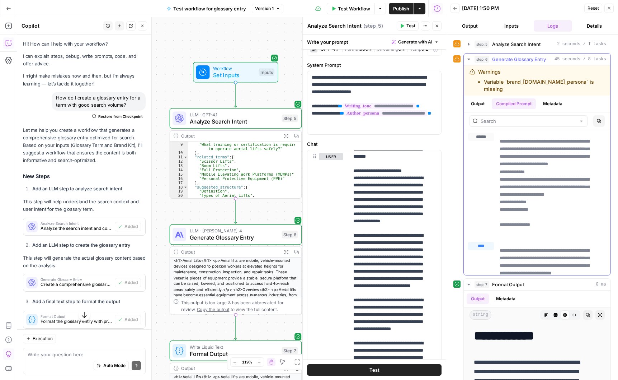
click at [477, 98] on button "Output" at bounding box center [478, 103] width 22 height 11
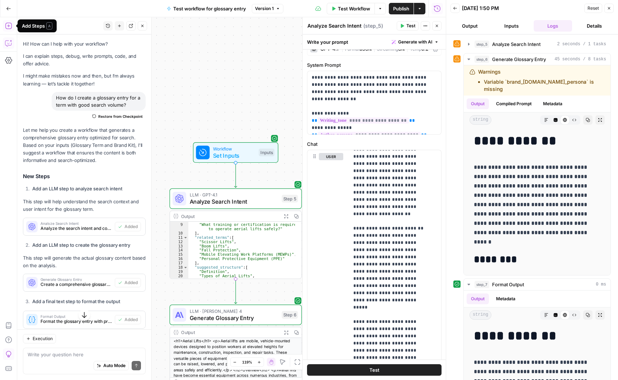
click at [10, 25] on icon "button" at bounding box center [8, 25] width 7 height 7
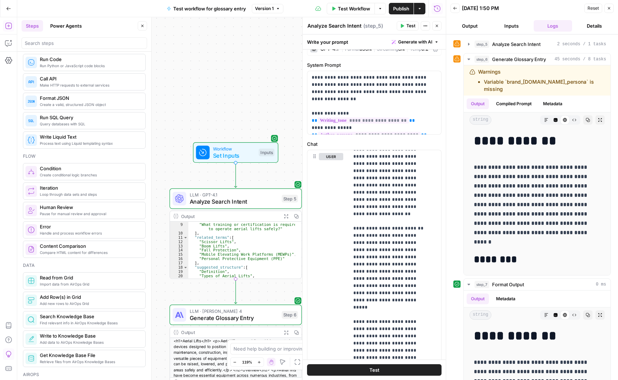
scroll to position [0, 0]
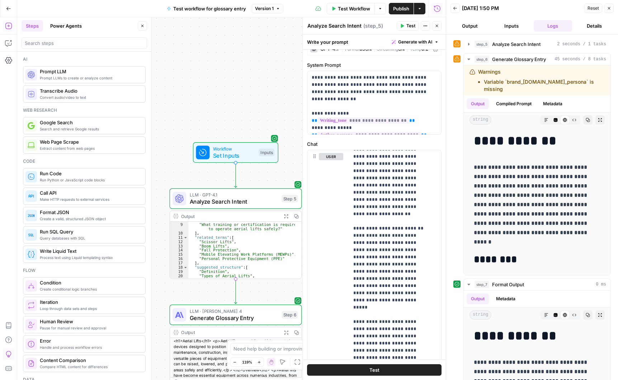
click at [67, 24] on button "Power Agents" at bounding box center [66, 25] width 40 height 11
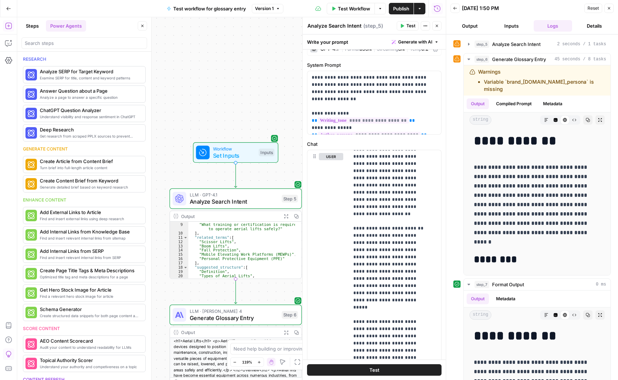
click at [590, 25] on button "Details" at bounding box center [594, 25] width 39 height 11
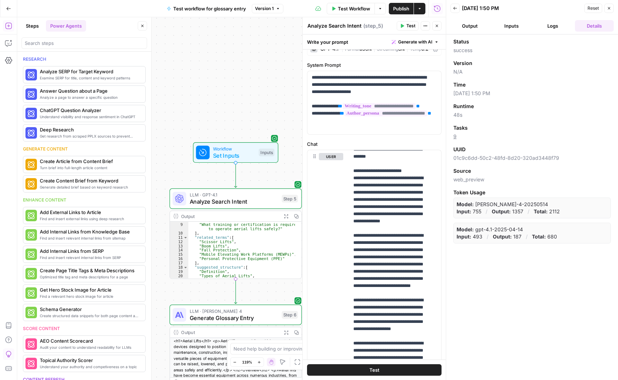
click at [475, 27] on button "Output" at bounding box center [470, 25] width 39 height 11
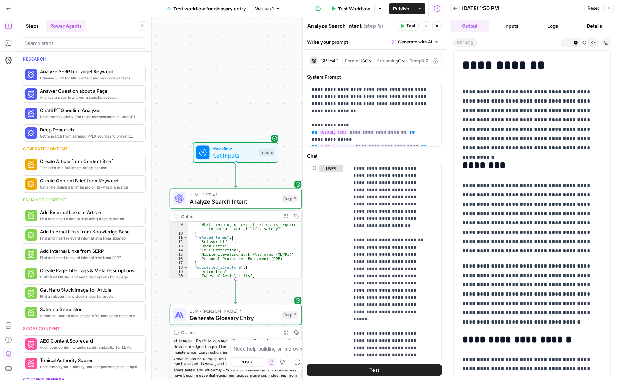
click at [599, 26] on button "Details" at bounding box center [594, 25] width 39 height 11
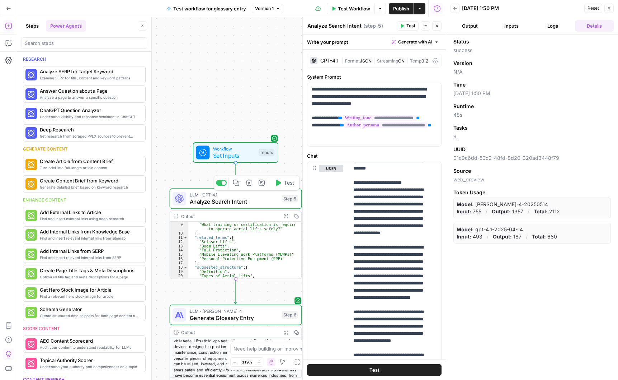
click at [260, 198] on span "Analyze Search Intent" at bounding box center [234, 201] width 89 height 9
click at [262, 311] on span "LLM · Claude Sonnet 4" at bounding box center [234, 310] width 89 height 7
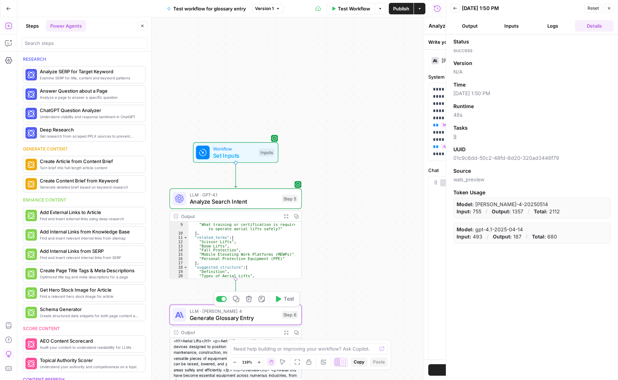
type textarea "Generate Glossary Entry"
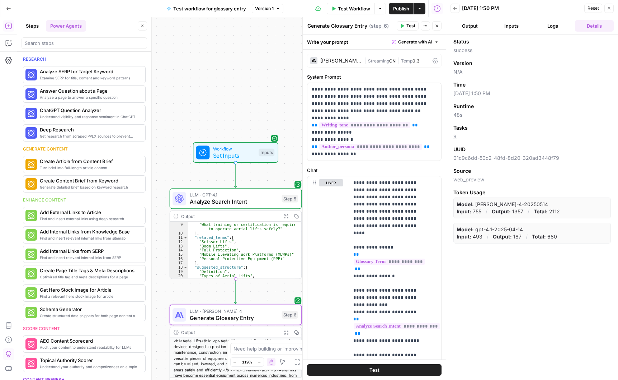
click at [423, 28] on icon "button" at bounding box center [425, 26] width 4 height 4
click at [472, 27] on button "Output" at bounding box center [470, 25] width 39 height 11
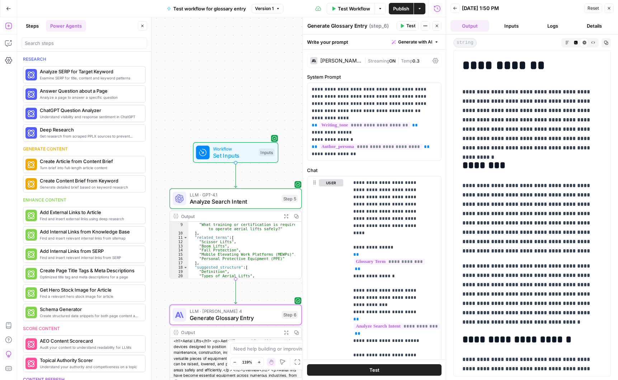
click at [517, 27] on button "Inputs" at bounding box center [511, 25] width 39 height 11
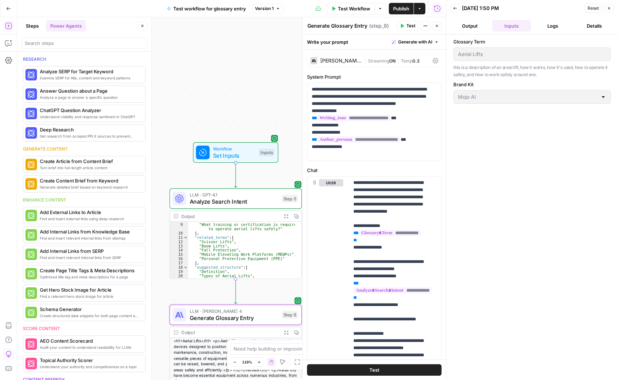
click at [552, 27] on button "Logs" at bounding box center [553, 25] width 39 height 11
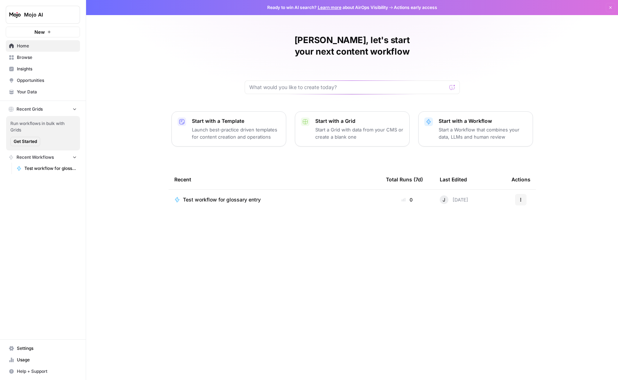
click at [26, 91] on span "Your Data" at bounding box center [47, 92] width 60 height 6
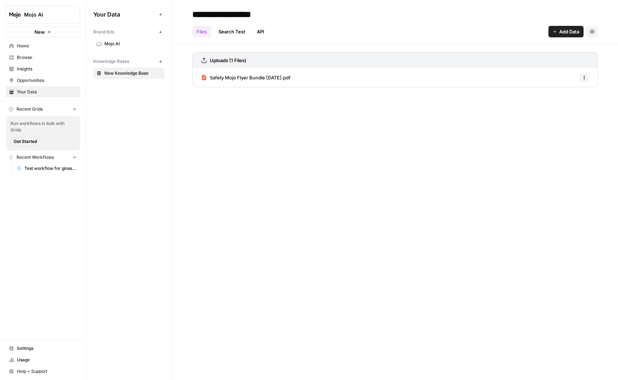
click at [25, 361] on span "Usage" at bounding box center [47, 359] width 60 height 6
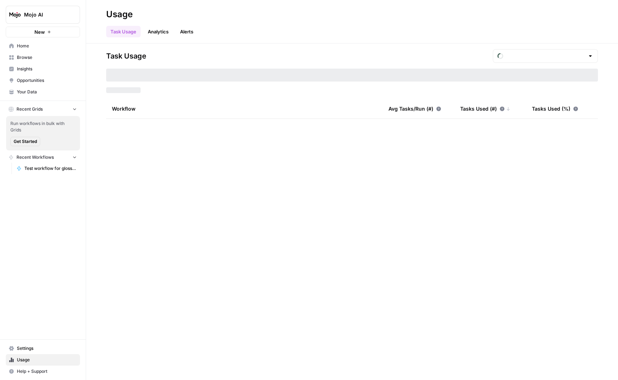
type input "September Included Tasks"
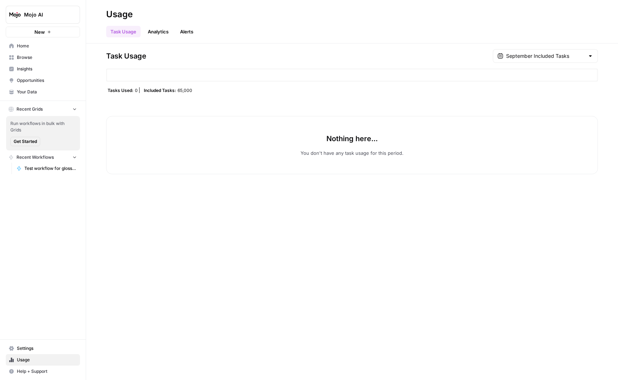
click at [159, 31] on link "Analytics" at bounding box center [157, 31] width 29 height 11
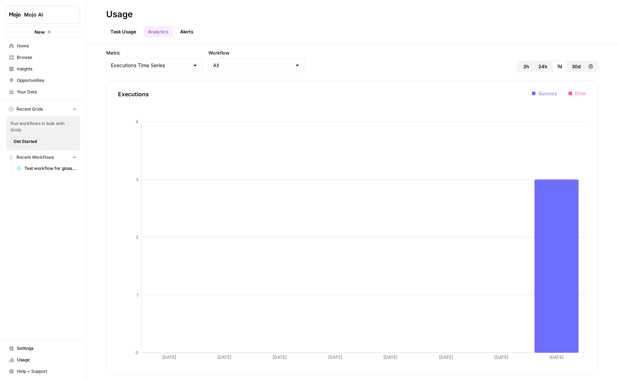
click at [118, 32] on link "Task Usage" at bounding box center [123, 31] width 34 height 11
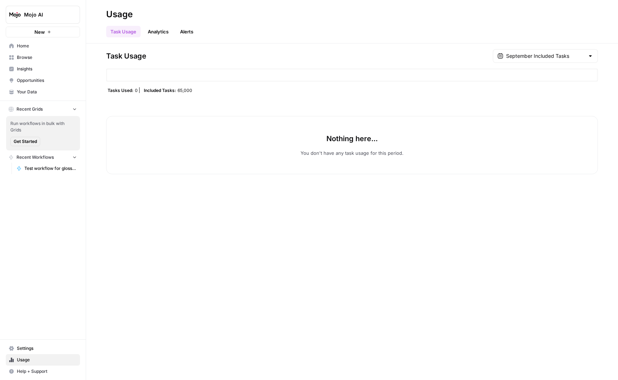
click at [159, 30] on link "Analytics" at bounding box center [157, 31] width 29 height 11
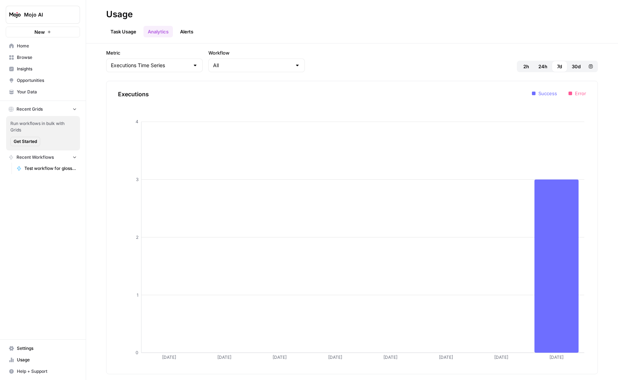
click at [123, 30] on link "Task Usage" at bounding box center [123, 31] width 34 height 11
